Goal: Task Accomplishment & Management: Use online tool/utility

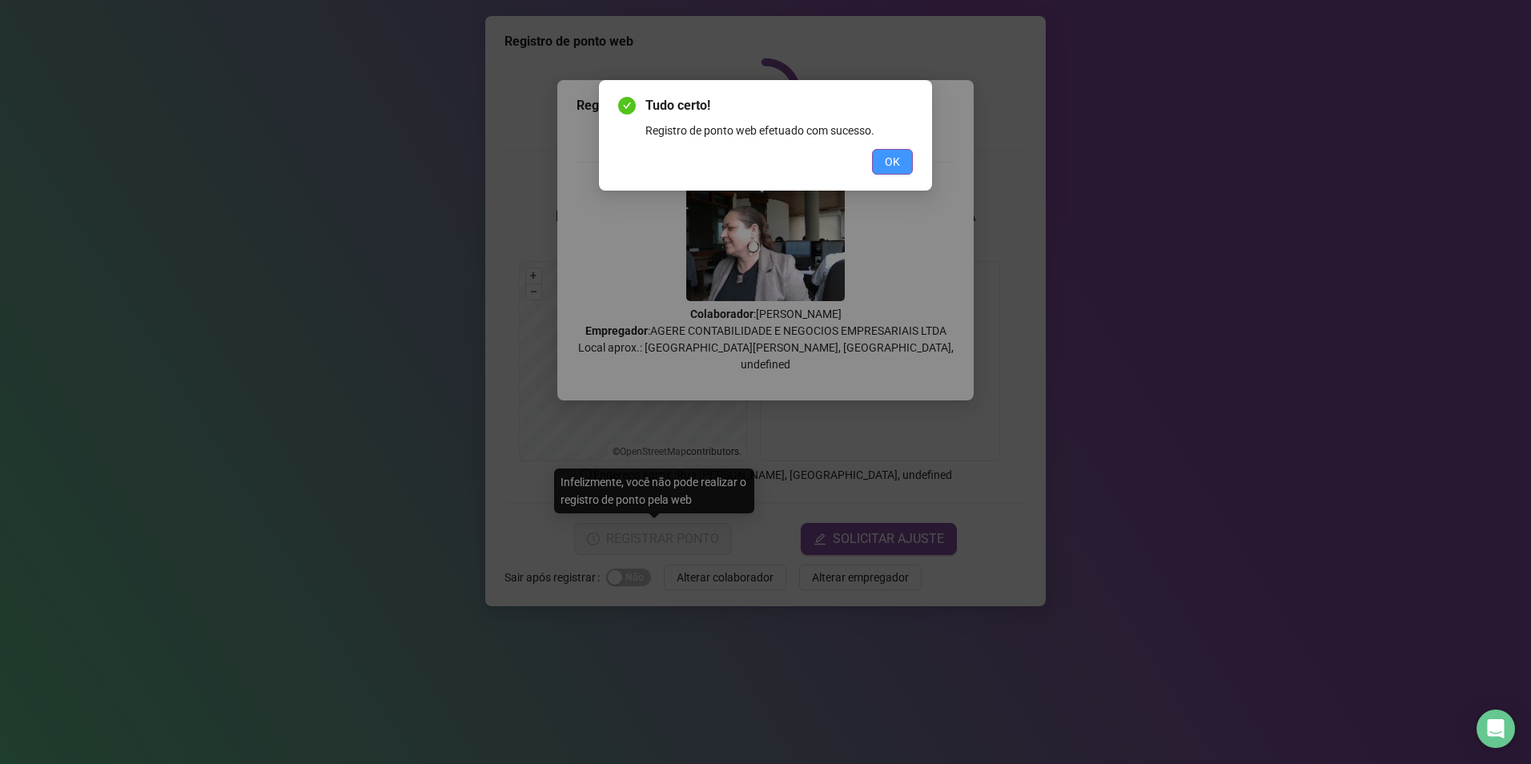
click at [890, 152] on button "OK" at bounding box center [892, 162] width 41 height 26
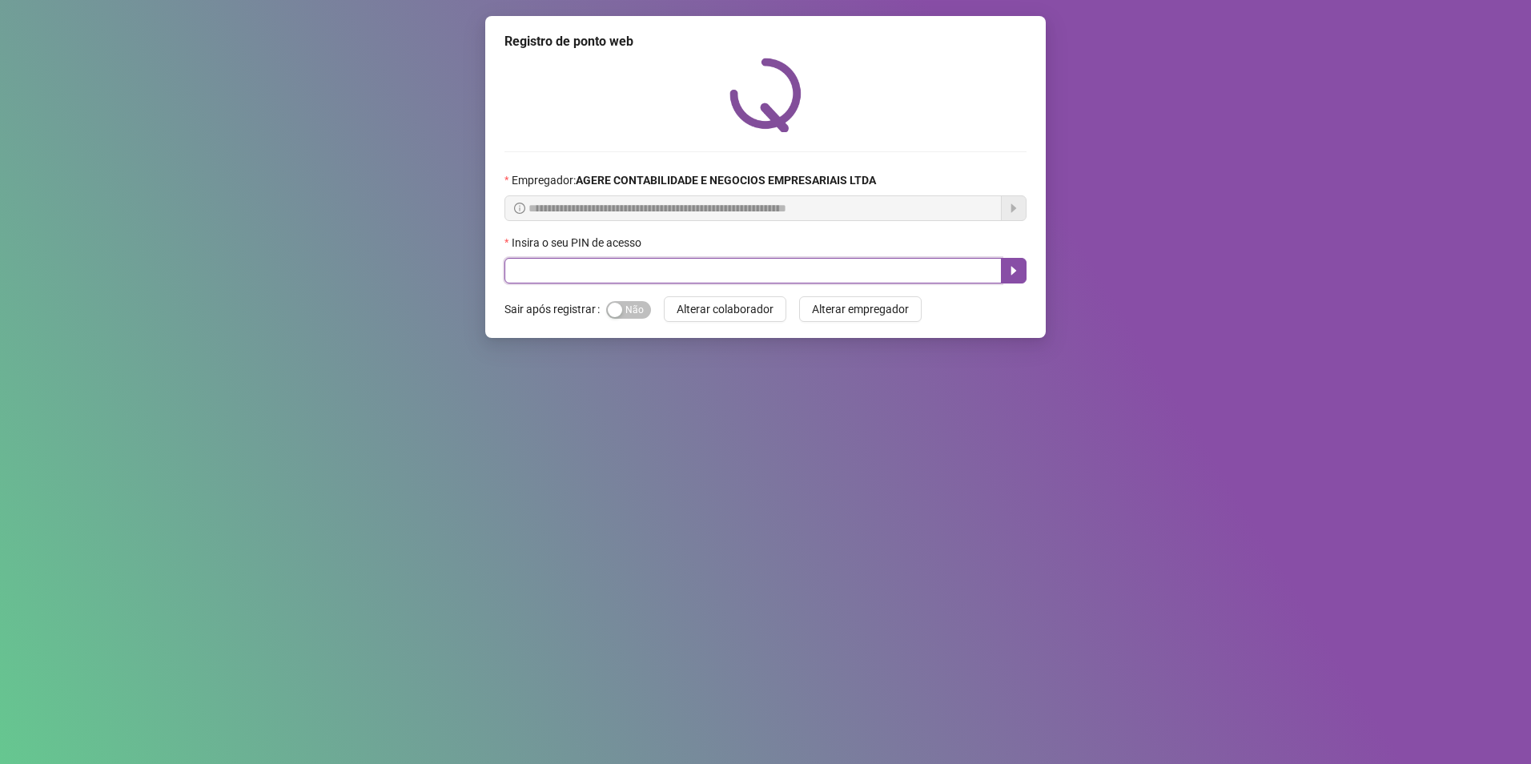
click at [587, 271] on input "text" at bounding box center [752, 271] width 497 height 26
type input "*****"
click at [1008, 274] on button "button" at bounding box center [1014, 271] width 26 height 26
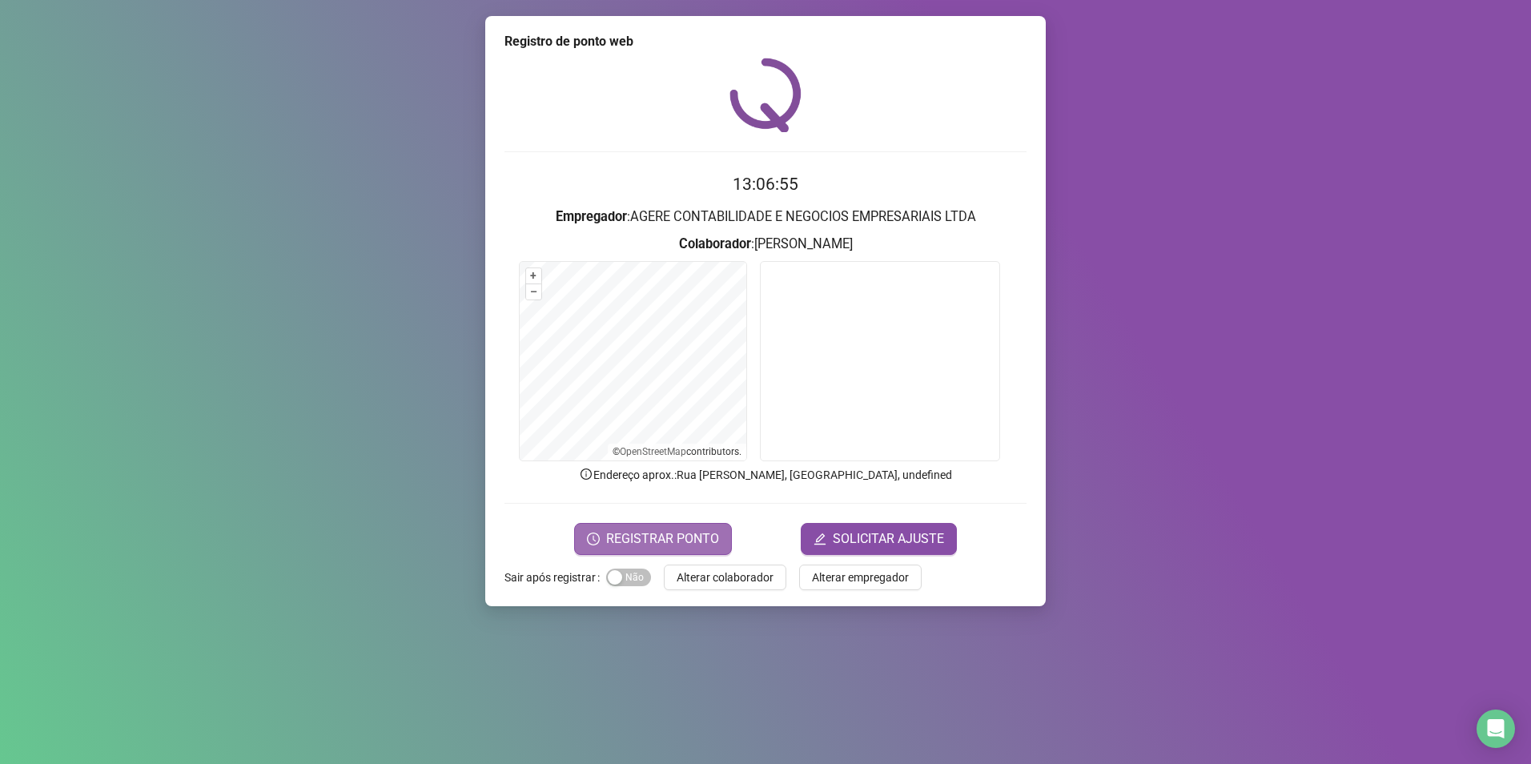
click at [626, 529] on span "REGISTRAR PONTO" at bounding box center [662, 538] width 113 height 19
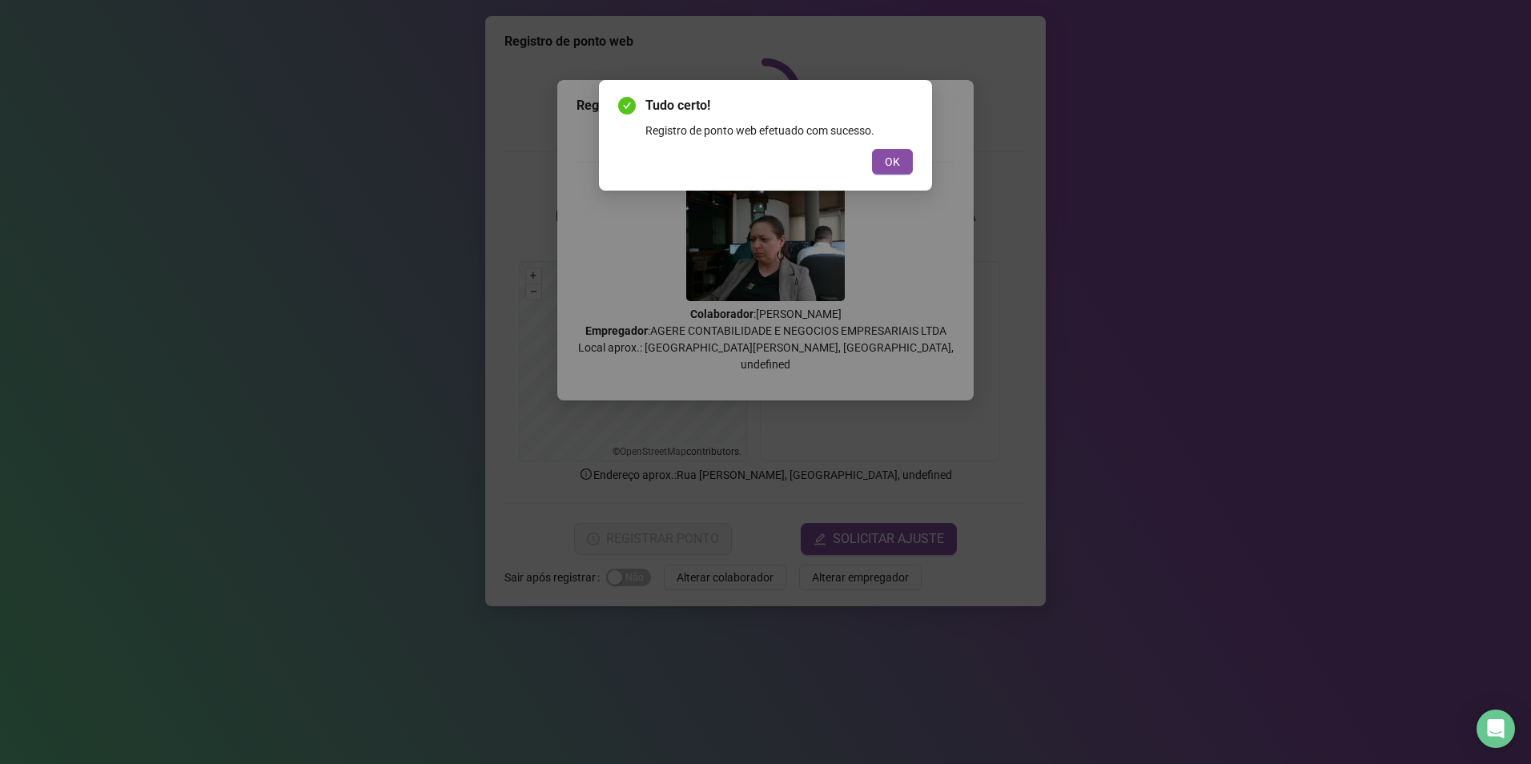
click at [898, 153] on button "OK" at bounding box center [892, 162] width 41 height 26
